Goal: Information Seeking & Learning: Learn about a topic

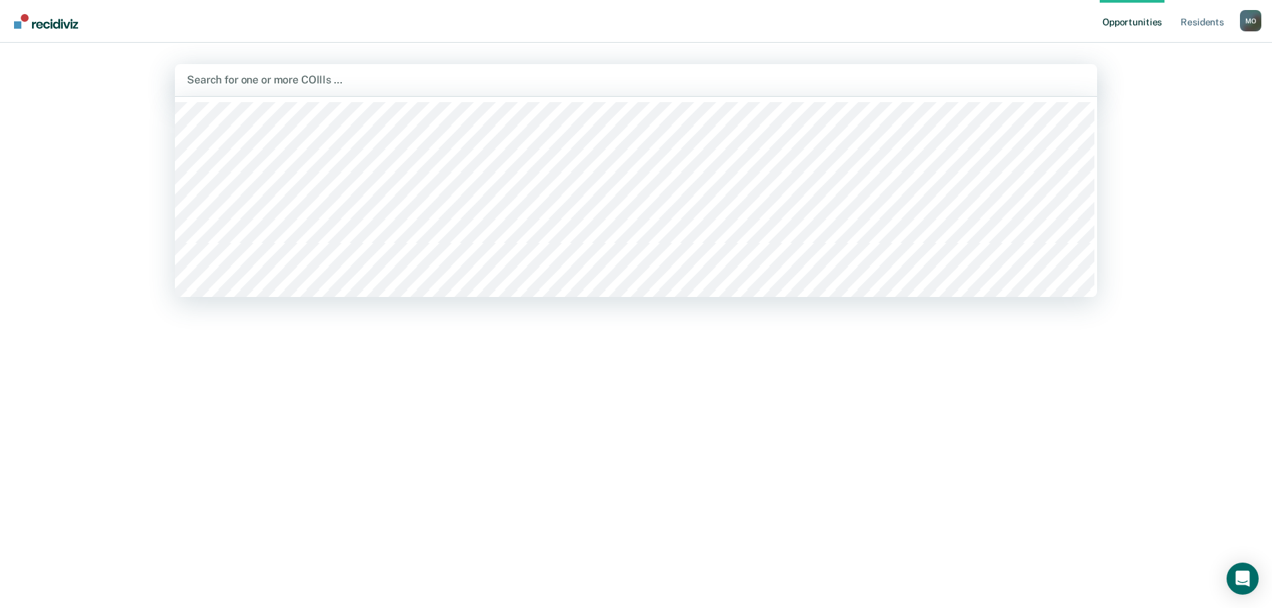
click at [328, 77] on div at bounding box center [636, 79] width 898 height 15
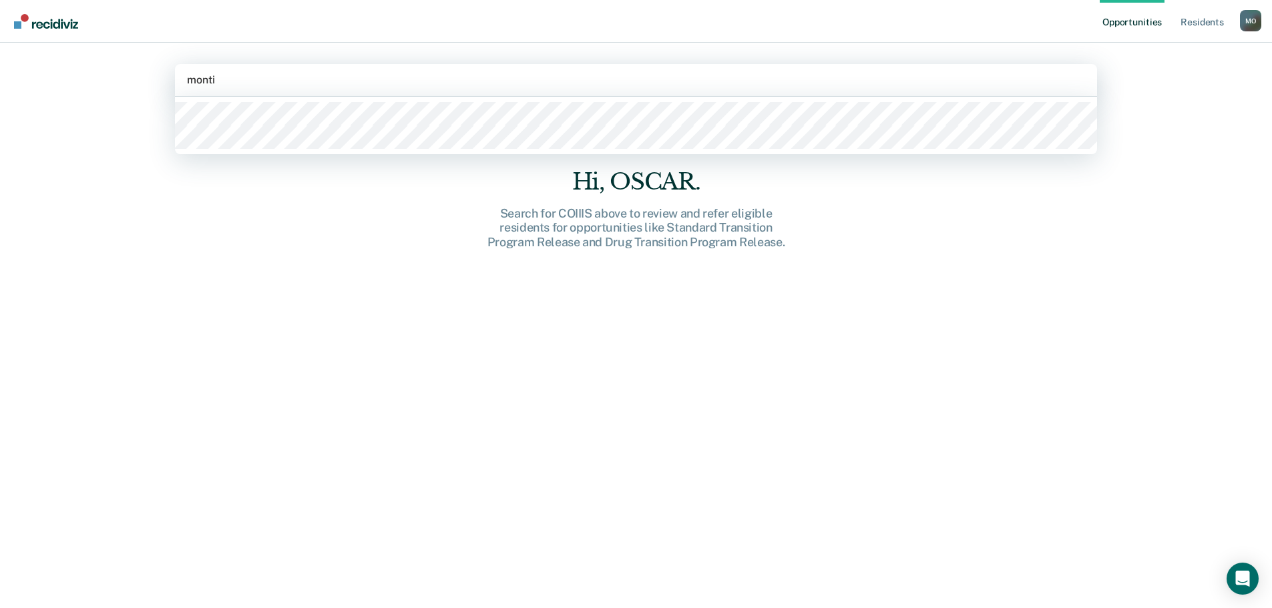
type input "[PERSON_NAME]"
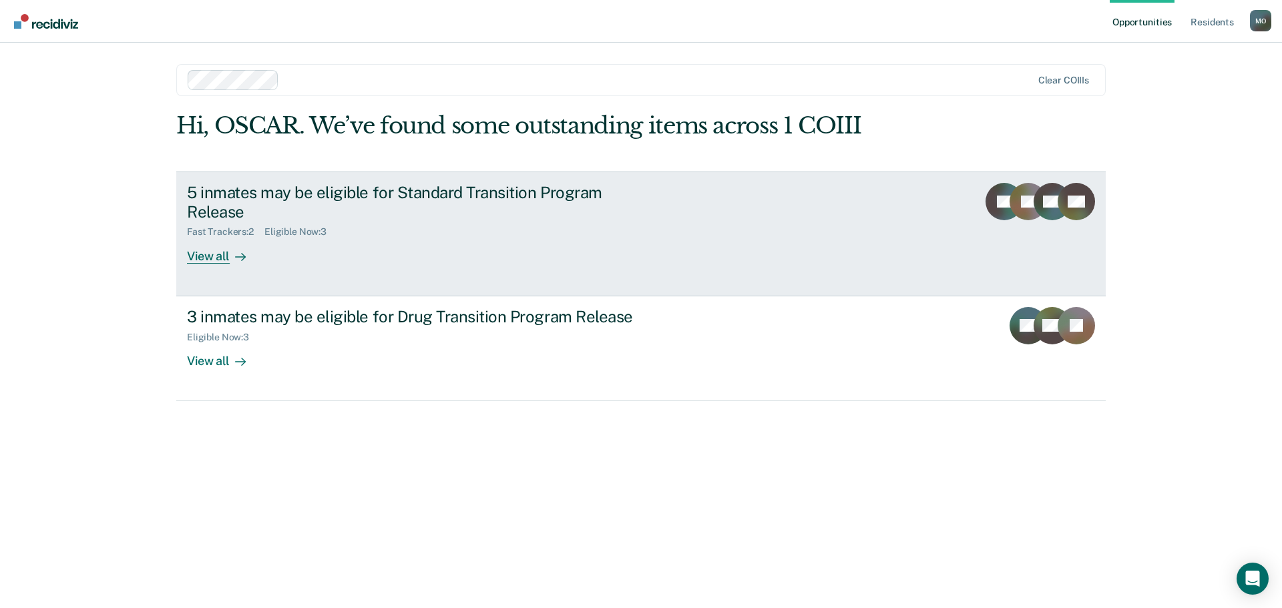
click at [215, 264] on link "5 inmates may be eligible for Standard Transition Program Release Fast Trackers…" at bounding box center [640, 234] width 929 height 125
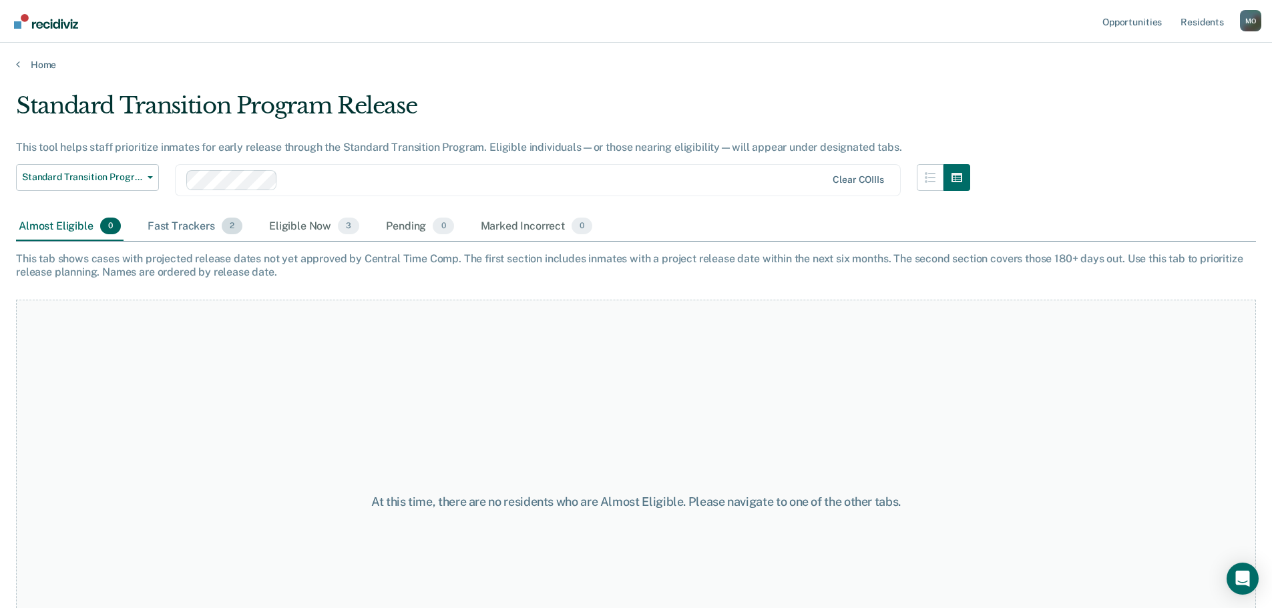
click at [202, 227] on div "Fast Trackers 2" at bounding box center [195, 226] width 100 height 29
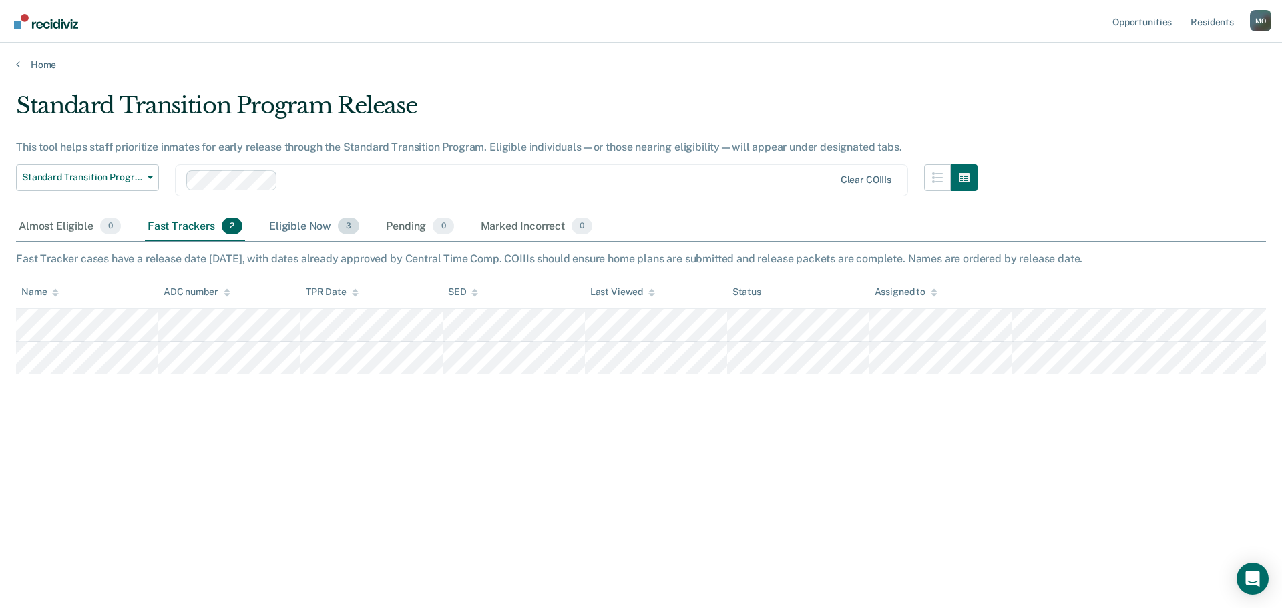
click at [299, 231] on div "Eligible Now 3" at bounding box center [313, 226] width 95 height 29
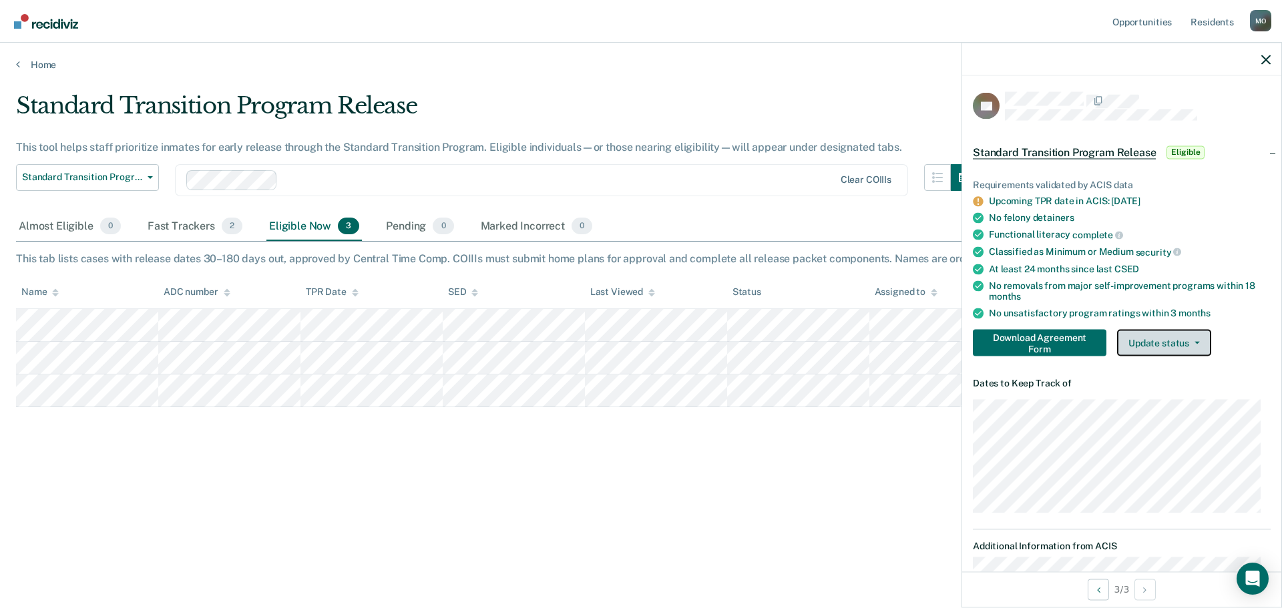
click at [1168, 346] on button "Update status" at bounding box center [1164, 343] width 94 height 27
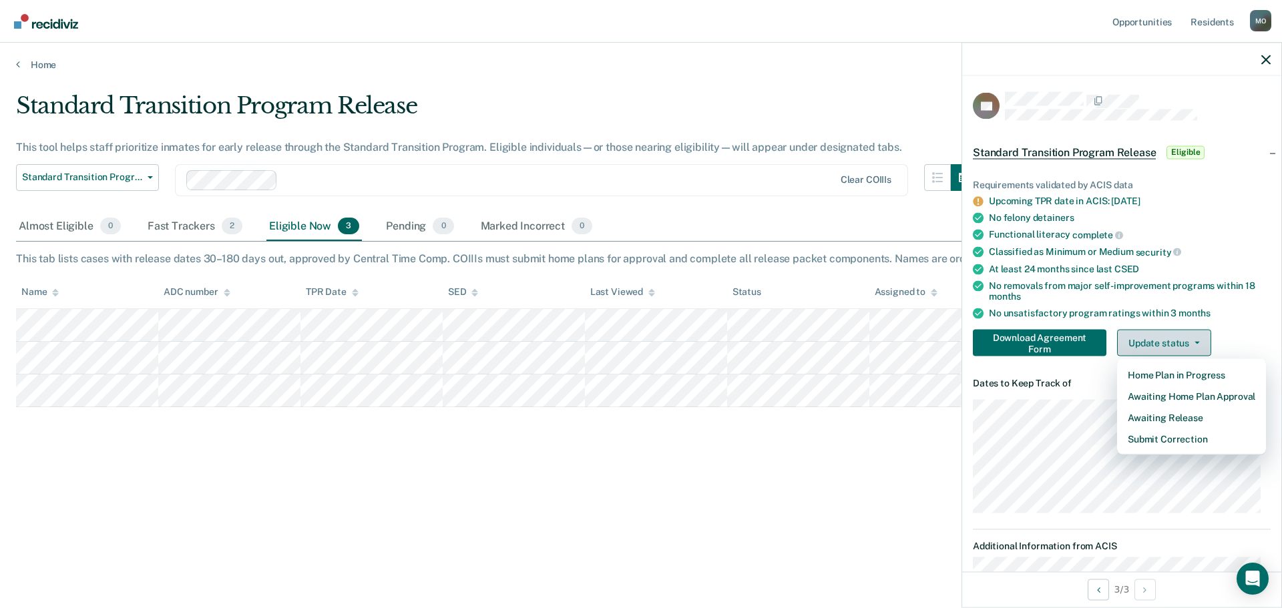
click at [1168, 342] on button "Update status" at bounding box center [1164, 343] width 94 height 27
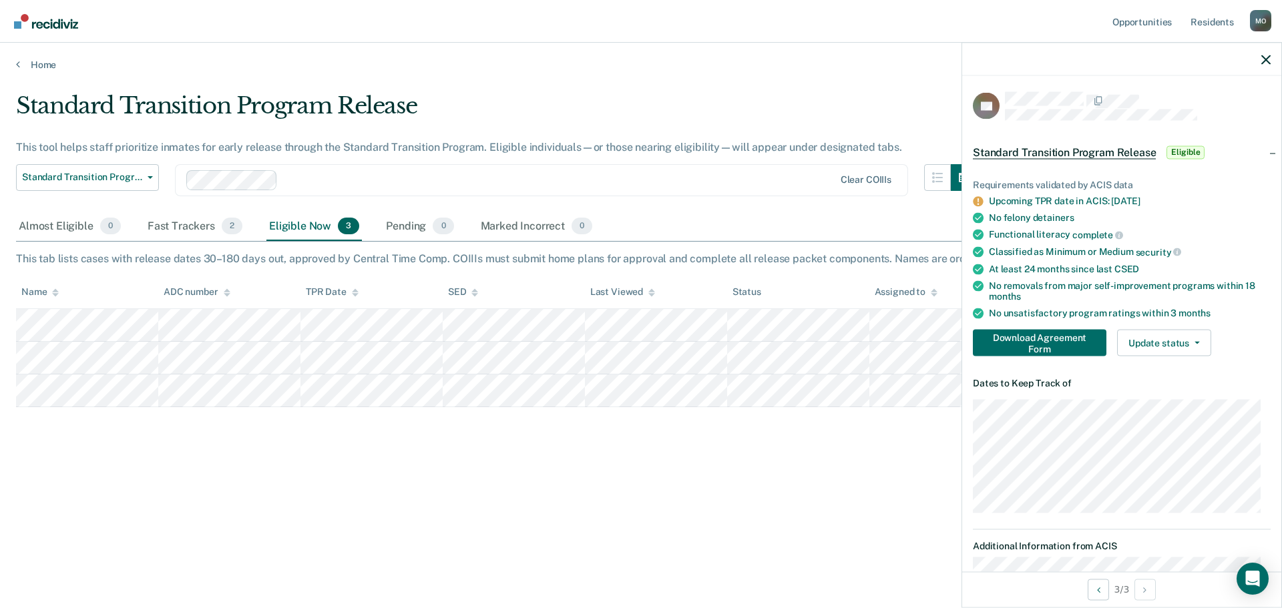
click at [650, 459] on div "Standard Transition Program Release This tool helps staff prioritize inmates fo…" at bounding box center [641, 300] width 1250 height 416
click at [180, 234] on div "Fast Trackers 2" at bounding box center [195, 226] width 100 height 29
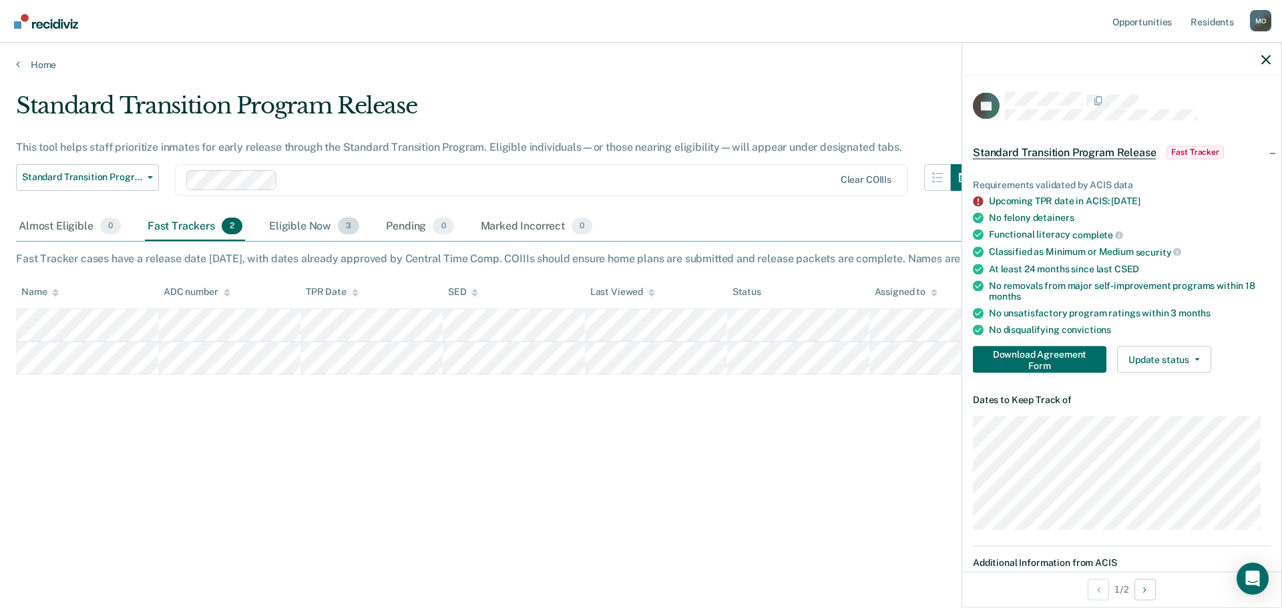
click at [291, 232] on div "Eligible Now 3" at bounding box center [313, 226] width 95 height 29
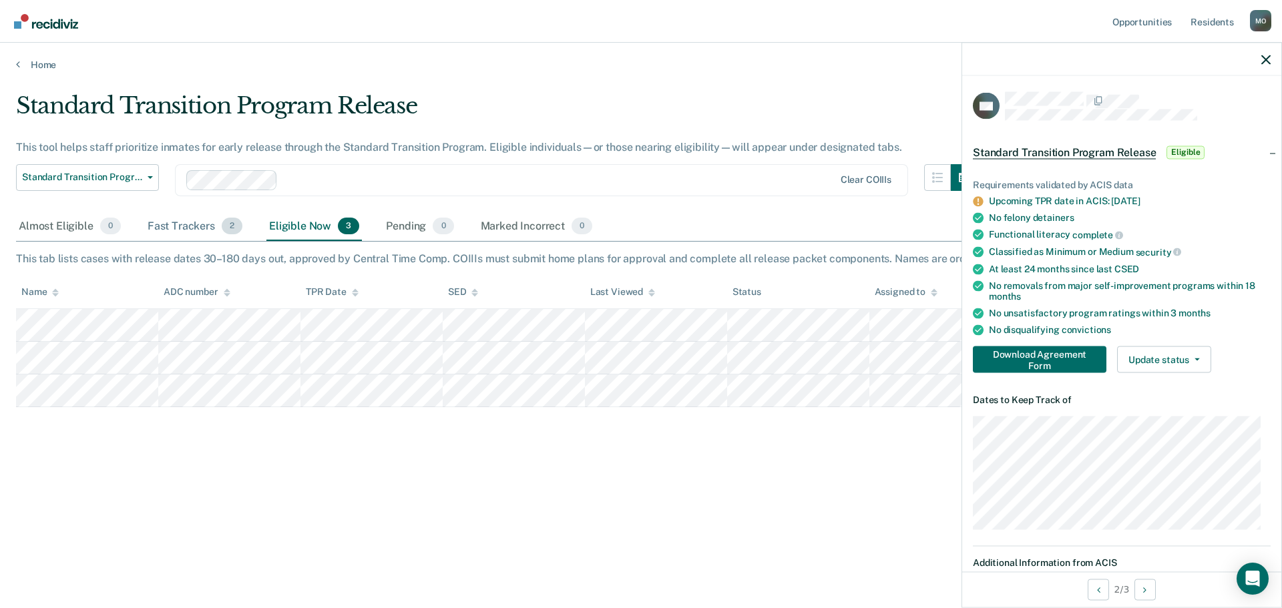
click at [192, 231] on div "Fast Trackers 2" at bounding box center [195, 226] width 100 height 29
